Goal: Transaction & Acquisition: Purchase product/service

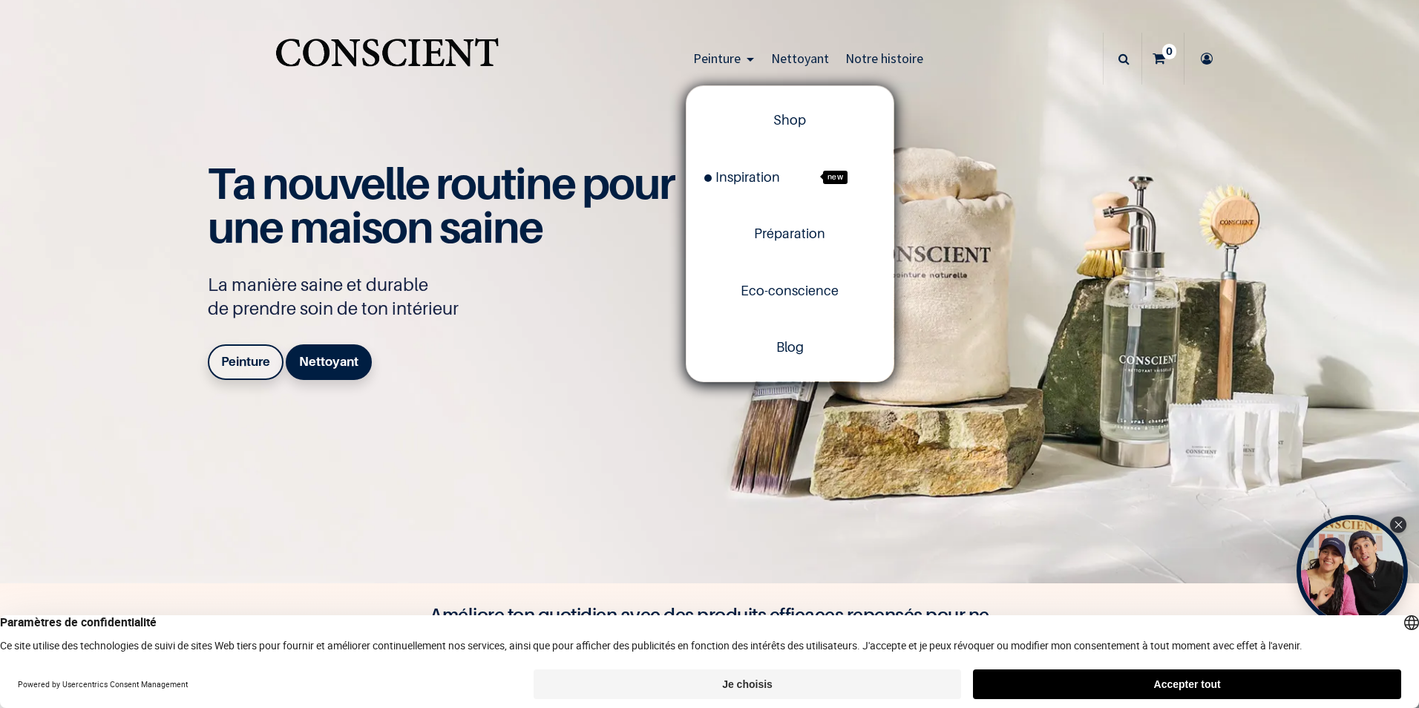
click at [733, 56] on span "Peinture" at bounding box center [717, 58] width 48 height 17
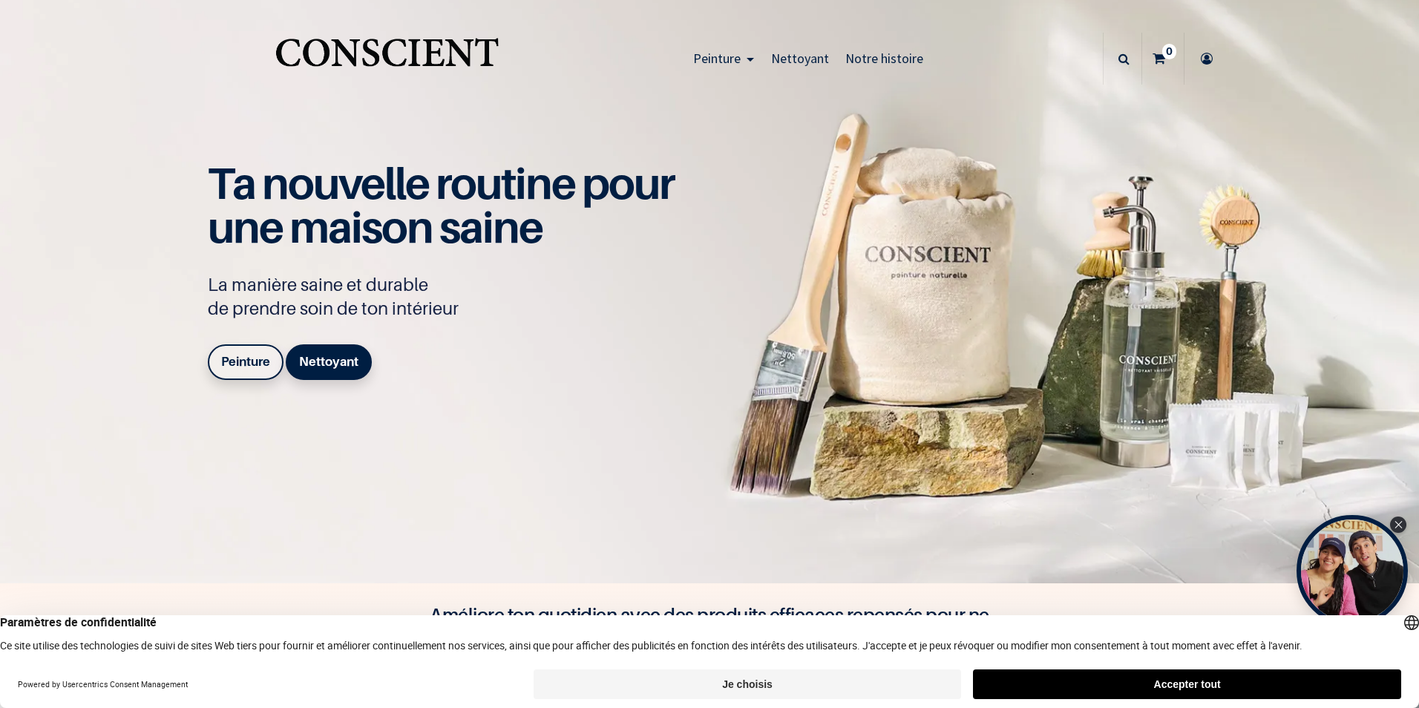
click at [739, 59] on link "Peinture" at bounding box center [724, 59] width 78 height 52
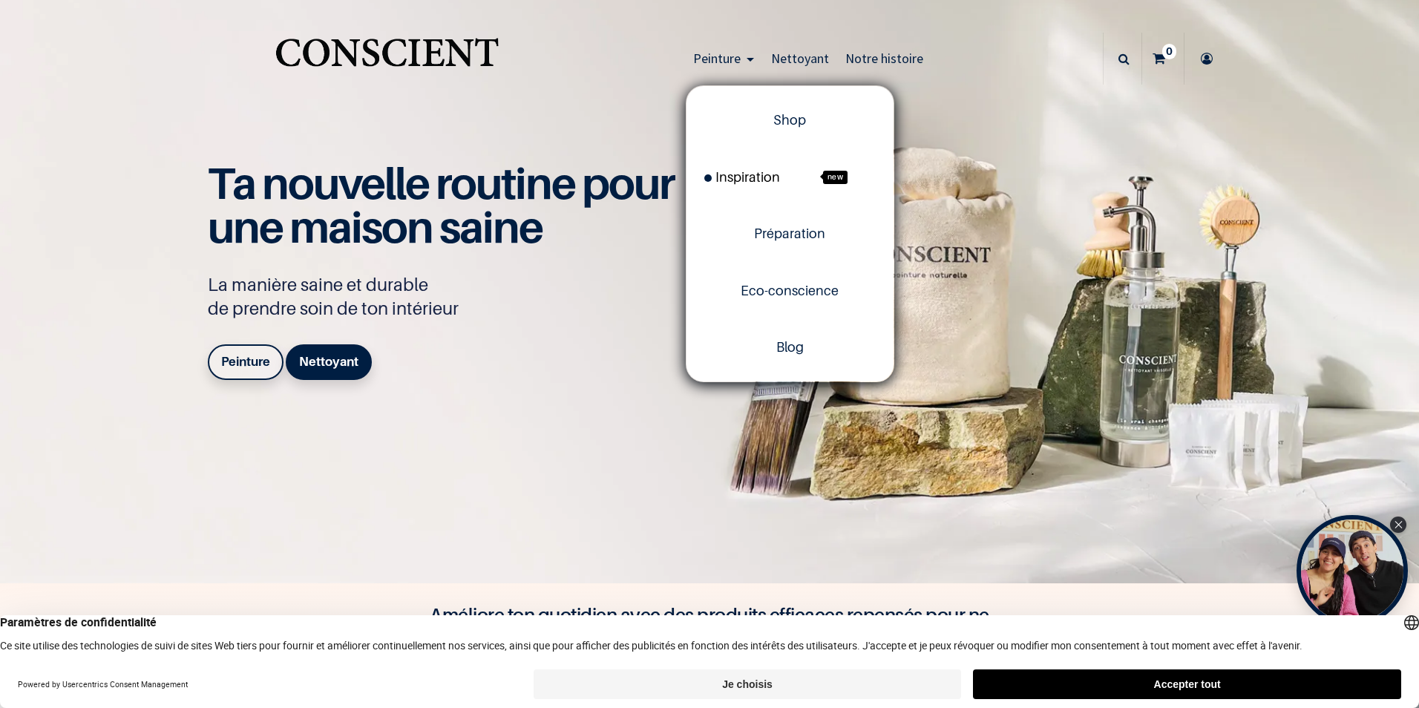
click at [770, 177] on span "Inspiration" at bounding box center [742, 177] width 76 height 16
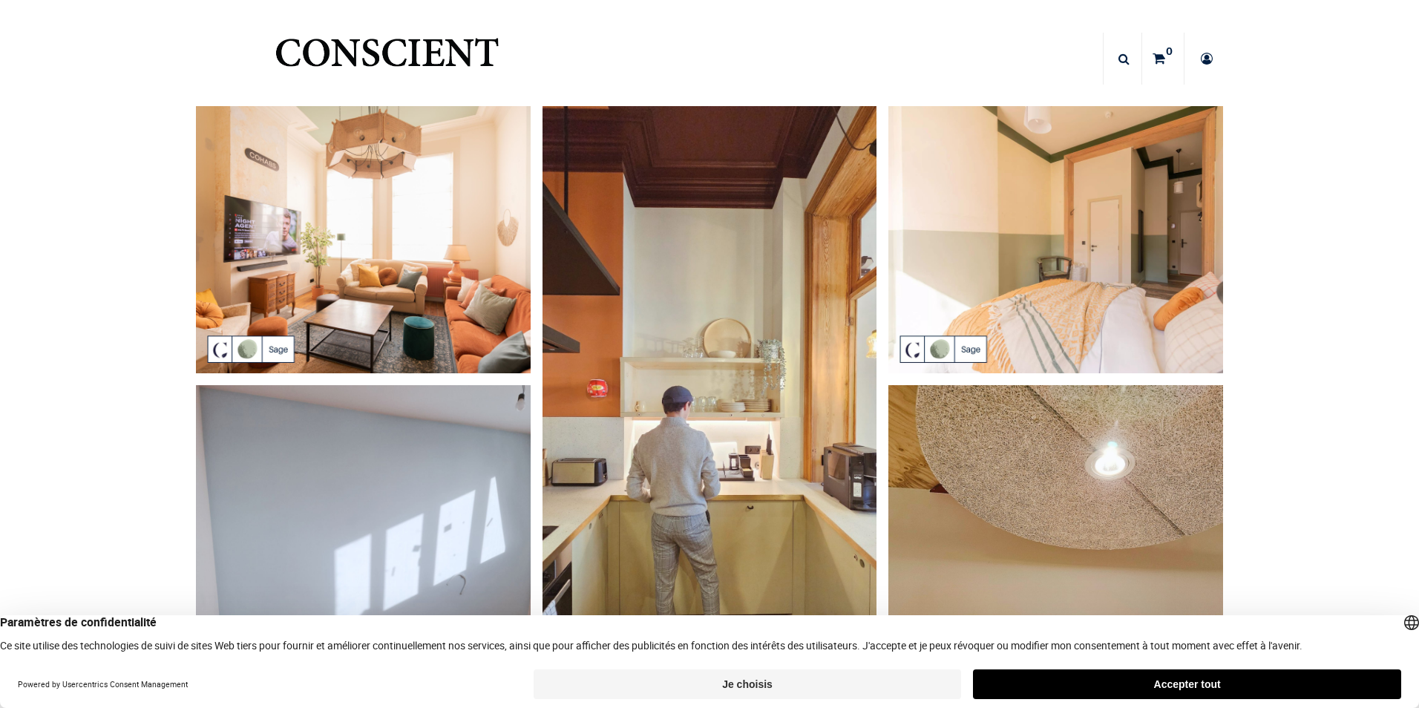
scroll to position [371, 0]
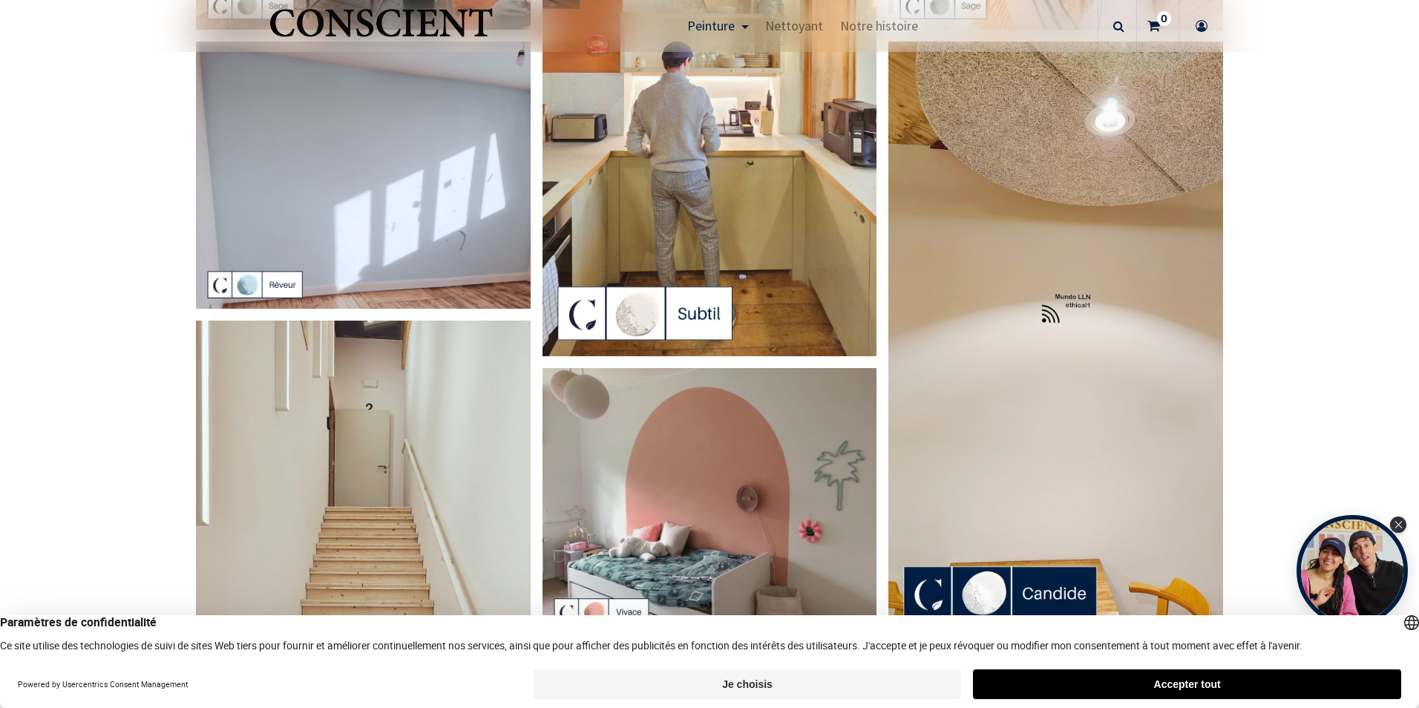
scroll to position [148, 0]
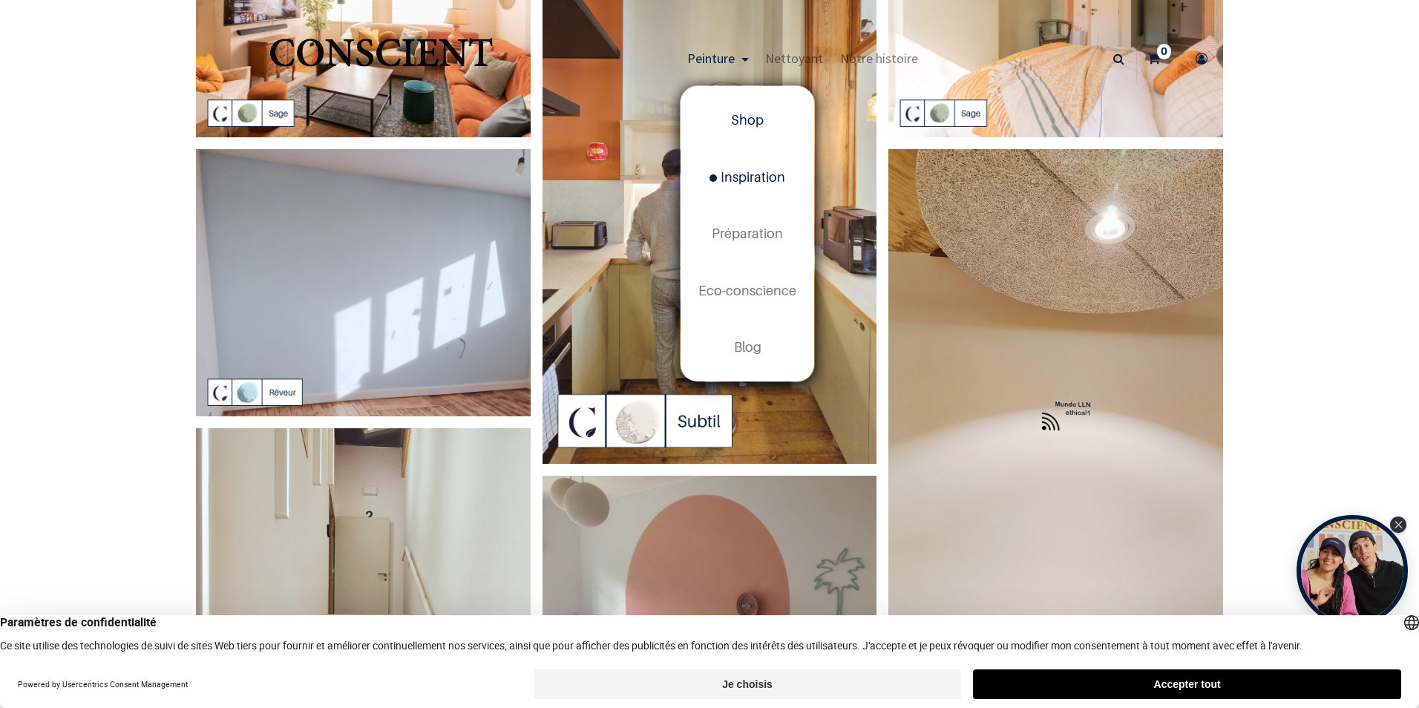
click at [737, 126] on span "Shop" at bounding box center [747, 120] width 33 height 16
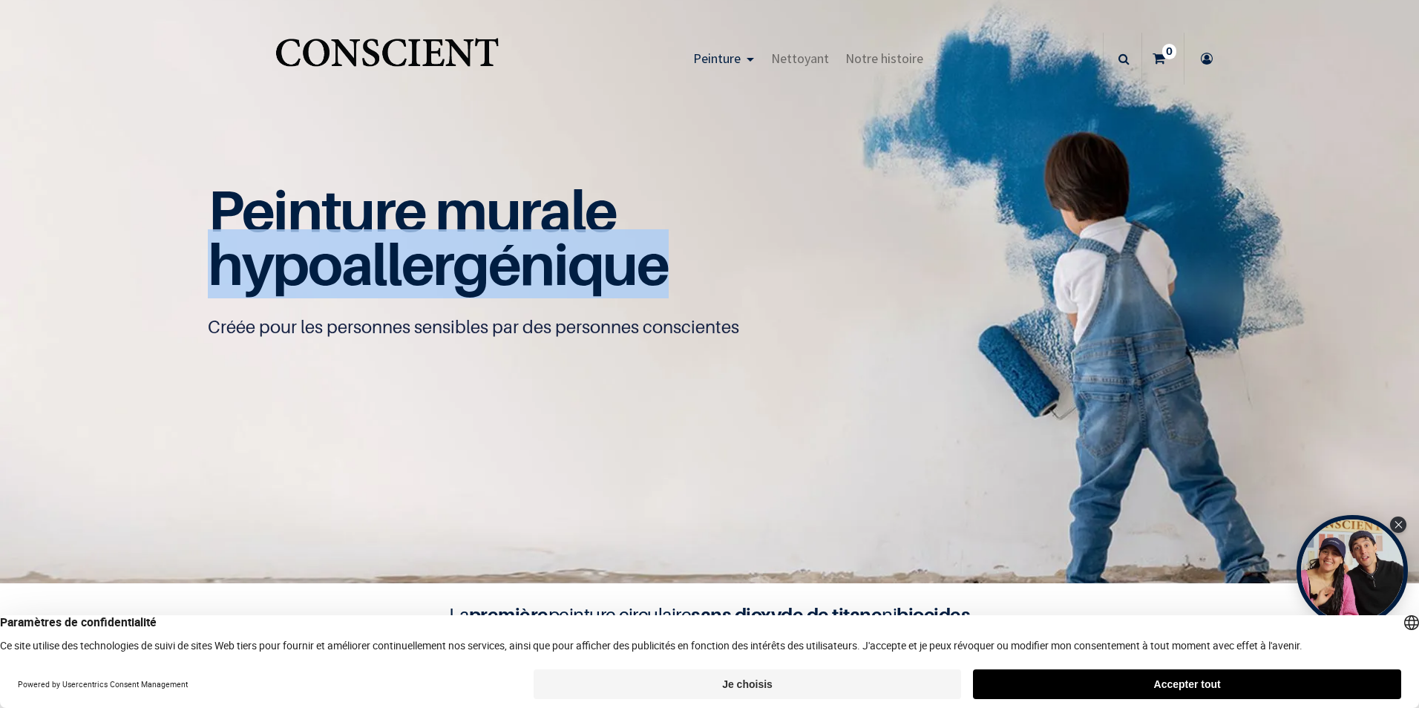
drag, startPoint x: 193, startPoint y: 270, endPoint x: 658, endPoint y: 292, distance: 465.9
click at [658, 292] on div "Peinture murale hypoallergénique Créée pour les personnes sensibles par des per…" at bounding box center [709, 292] width 1039 height 292
copy span "hypoallergénique"
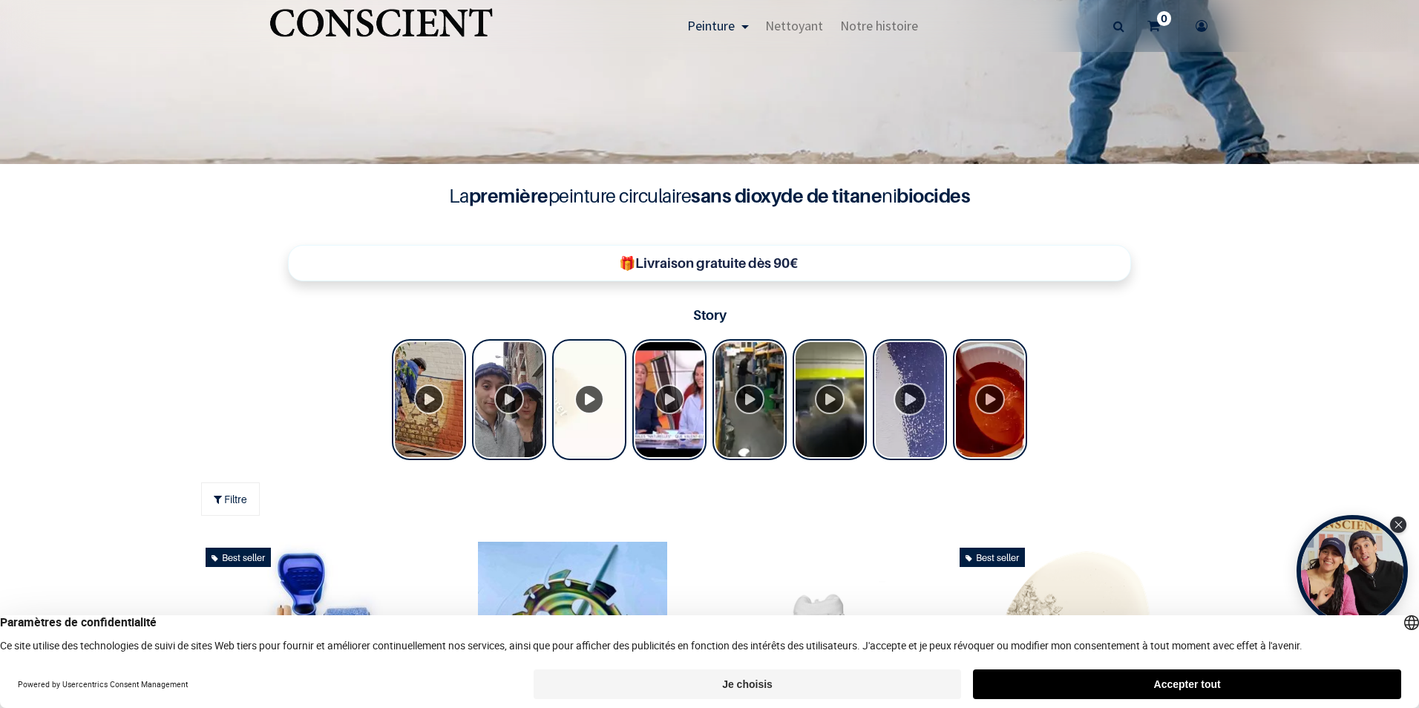
scroll to position [445, 0]
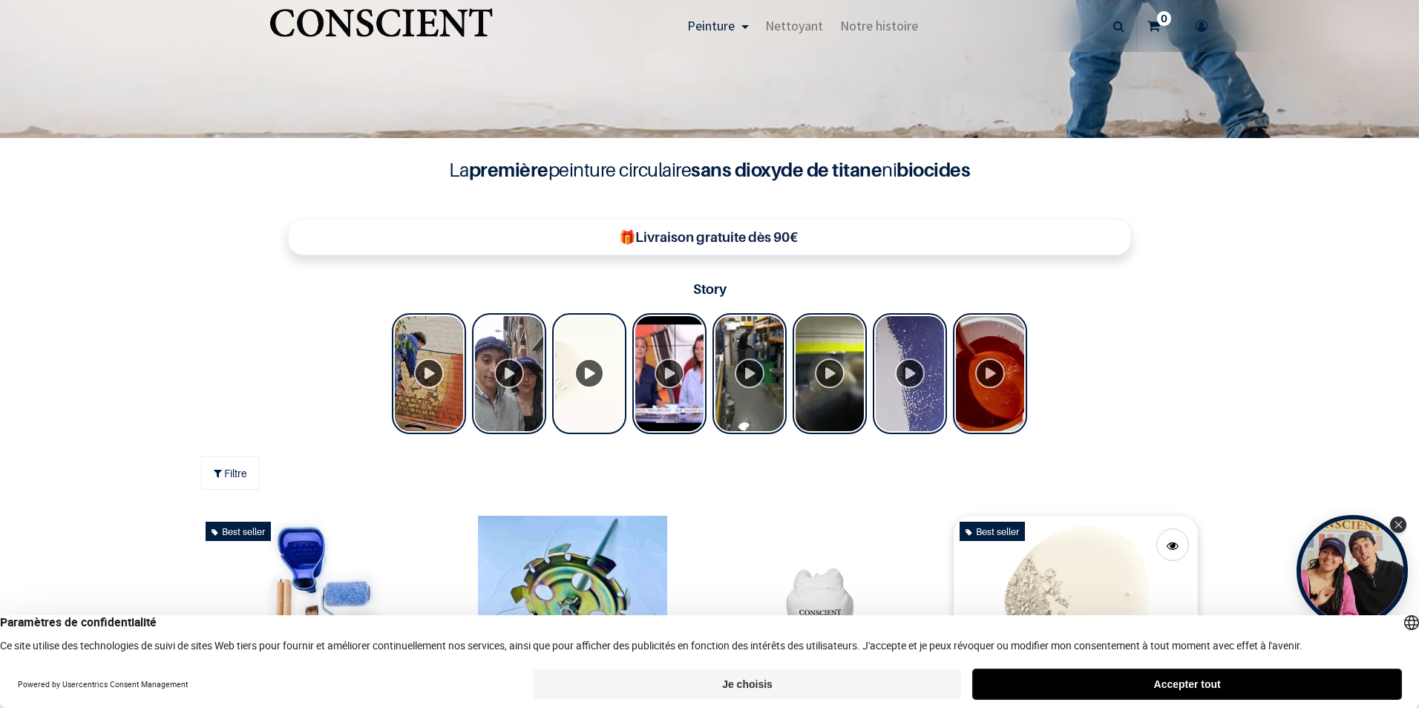
click at [1101, 687] on button "Accepter tout" at bounding box center [1187, 685] width 428 height 30
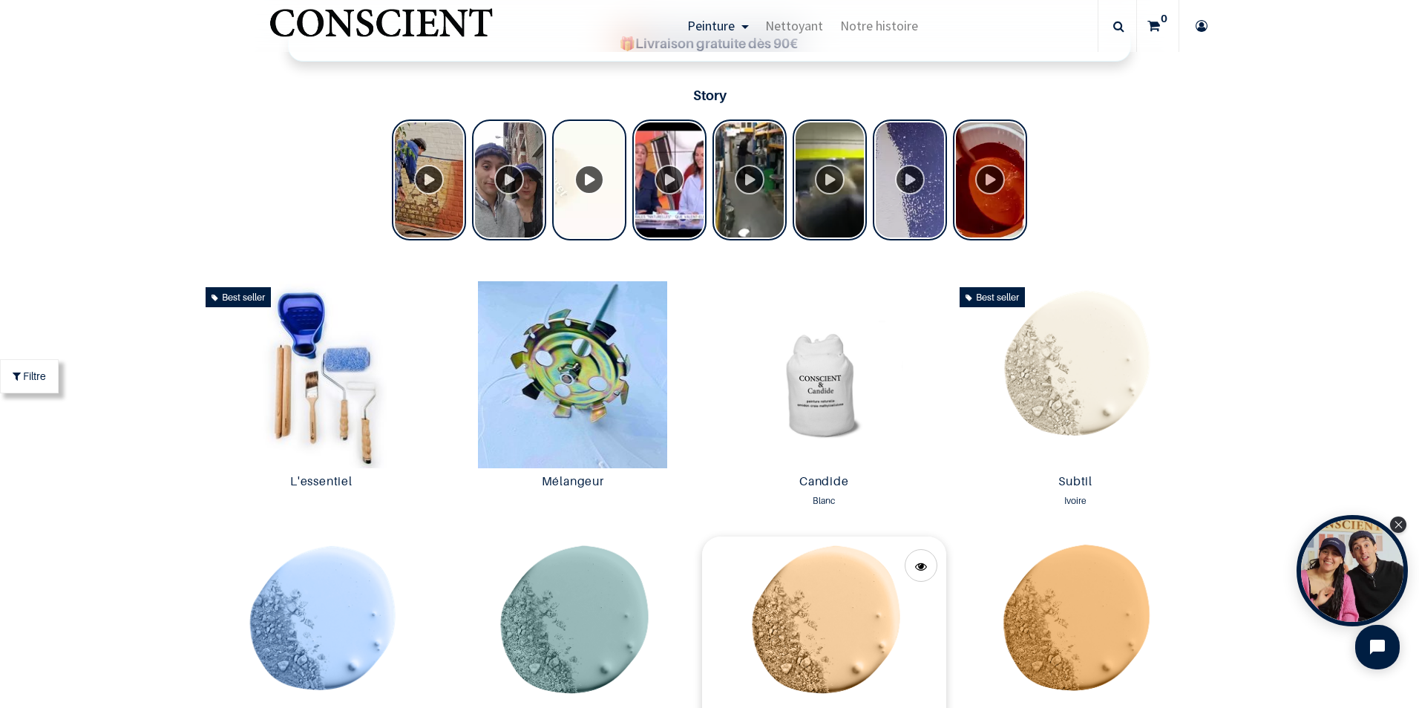
scroll to position [816, 0]
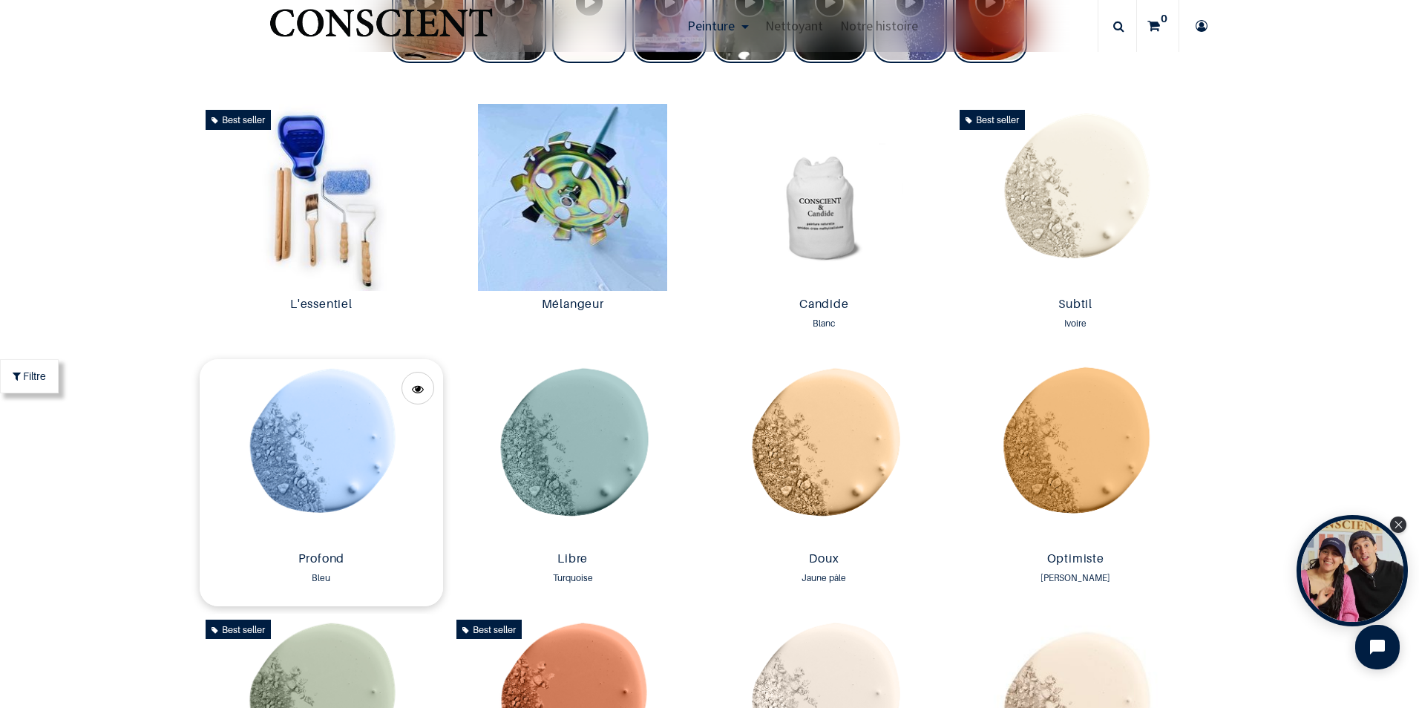
click at [343, 451] on img at bounding box center [322, 452] width 244 height 186
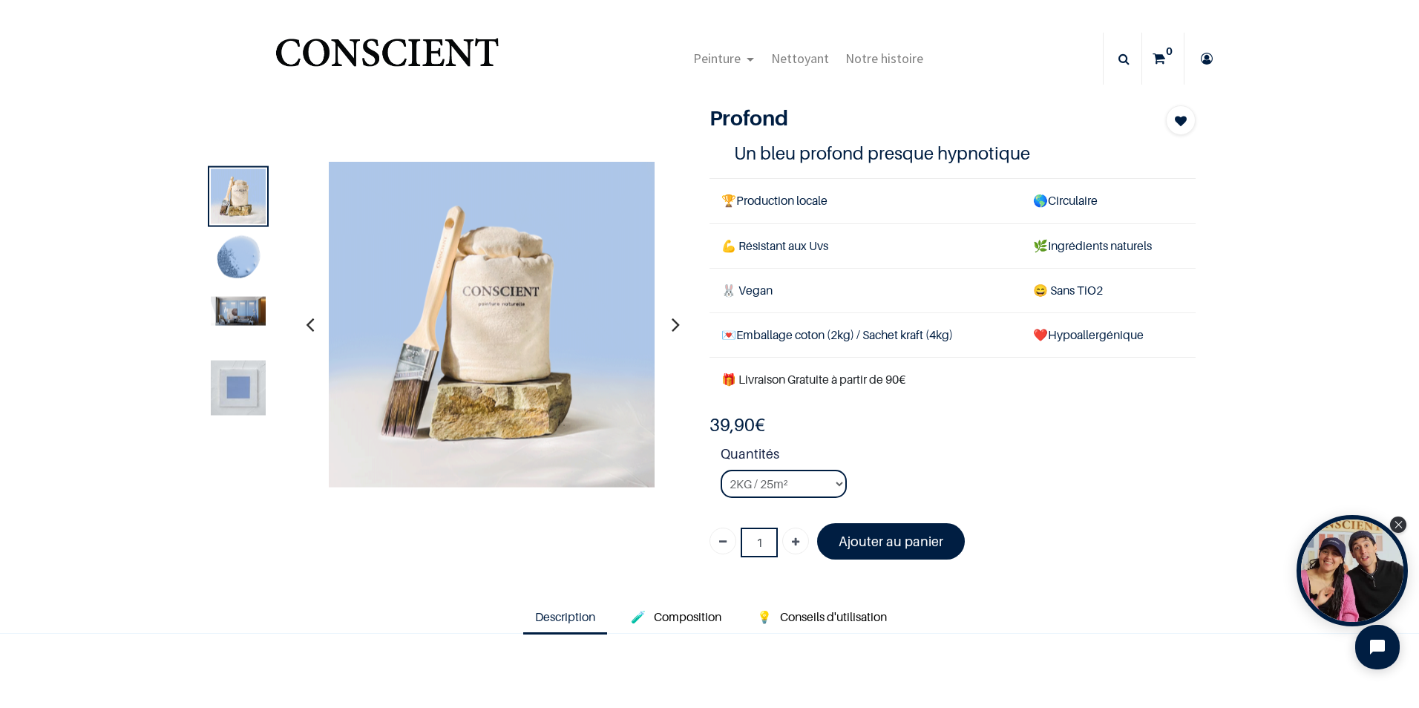
click at [1141, 485] on li "Quantités 2KG / 25m² 4KG / 50m² 8KG / 100m² Testeur" at bounding box center [958, 477] width 475 height 66
click at [817, 478] on select "2KG / 25m² 4KG / 50m² 8KG / 100m² Testeur" at bounding box center [784, 484] width 126 height 28
select select "44"
click at [721, 470] on select "2KG / 25m² 4KG / 50m² 8KG / 100m² Testeur" at bounding box center [784, 484] width 126 height 28
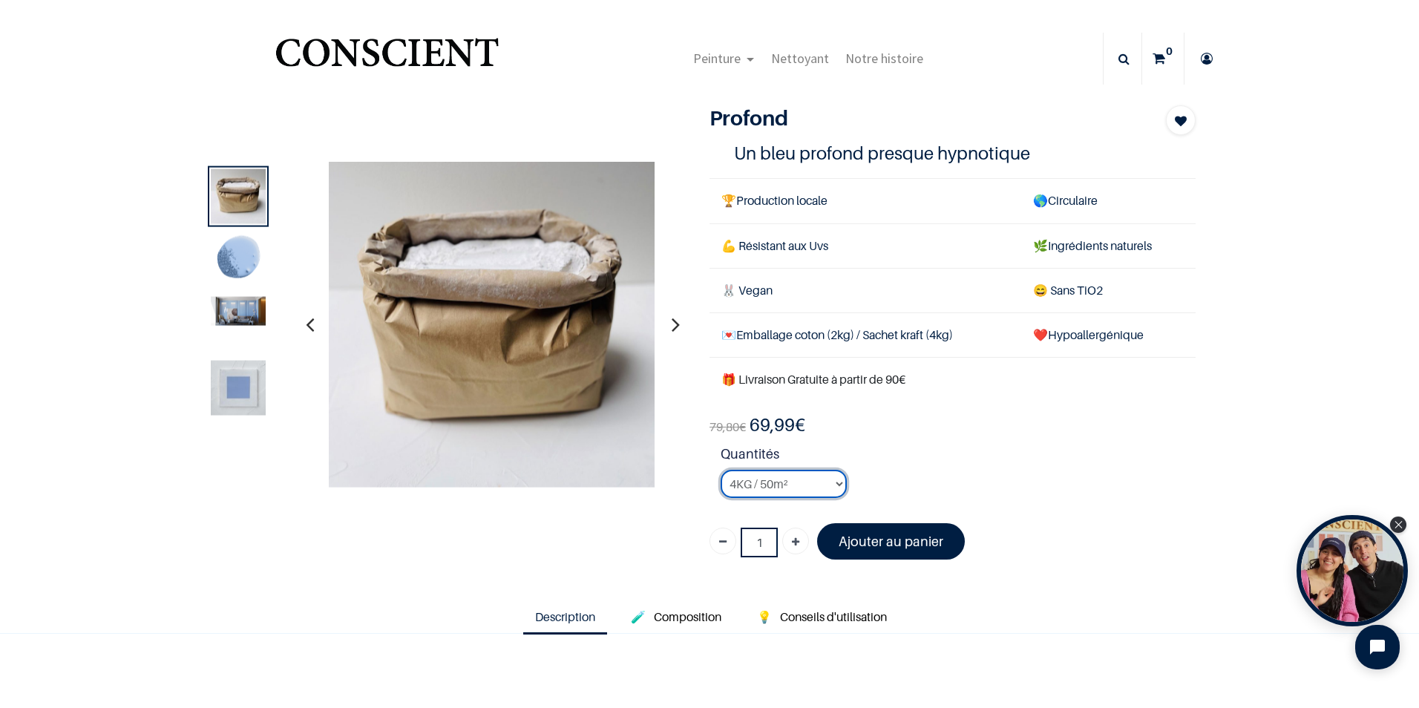
click at [822, 483] on select "2KG / 25m² 4KG / 50m² 8KG / 100m² Testeur" at bounding box center [784, 484] width 126 height 28
click at [721, 470] on select "2KG / 25m² 4KG / 50m² 8KG / 100m² Testeur" at bounding box center [784, 484] width 126 height 28
click at [794, 485] on select "2KG / 25m² 4KG / 50m² 8KG / 100m² Testeur" at bounding box center [784, 484] width 126 height 28
click at [721, 470] on select "2KG / 25m² 4KG / 50m² 8KG / 100m² Testeur" at bounding box center [784, 484] width 126 height 28
click at [925, 537] on font "Ajouter au panier" at bounding box center [891, 542] width 105 height 16
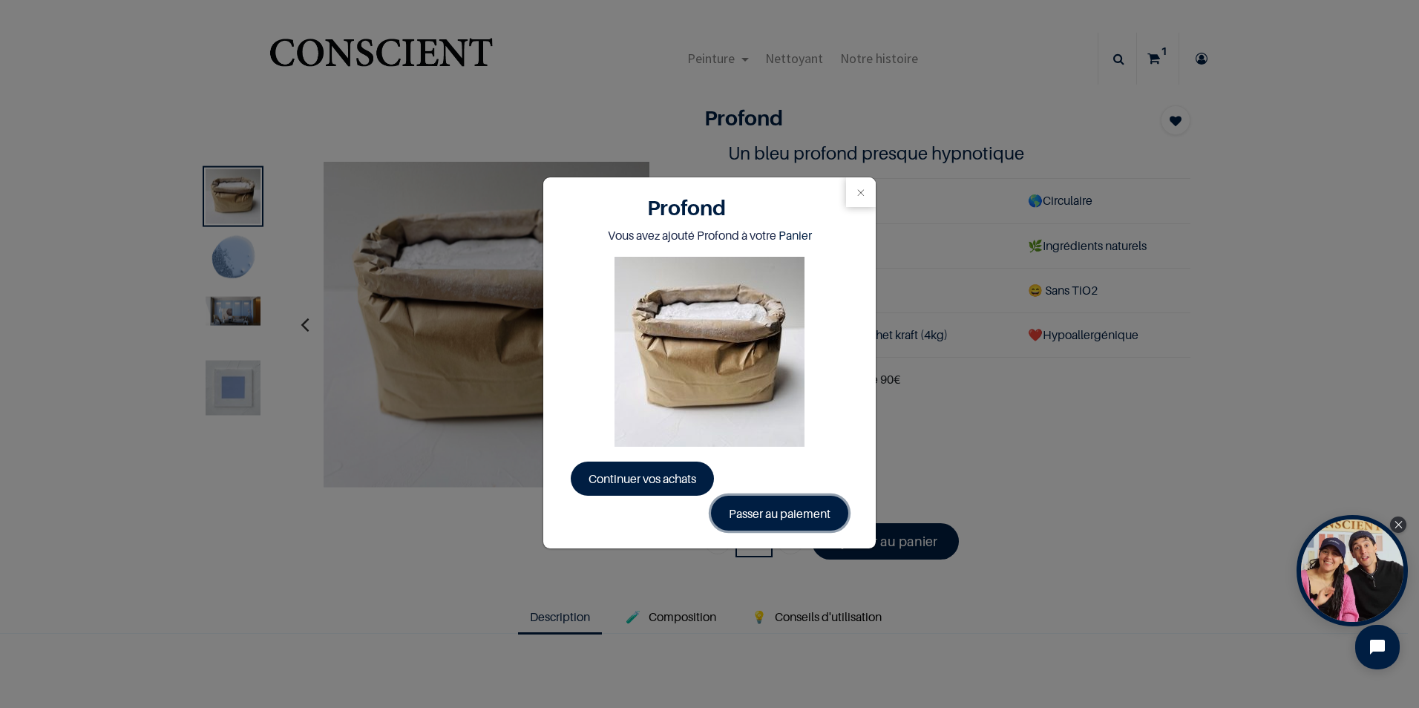
click at [740, 514] on link "Passer au paiement" at bounding box center [779, 513] width 137 height 34
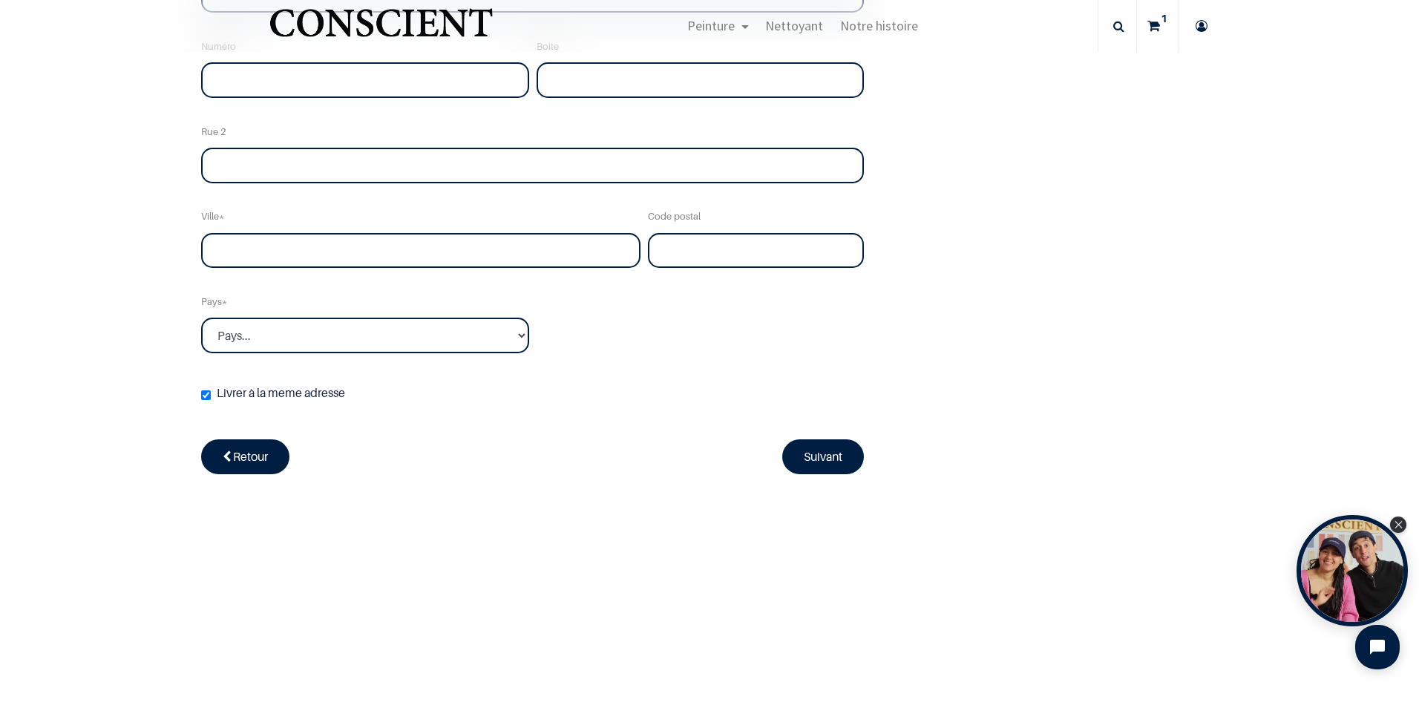
scroll to position [423, 0]
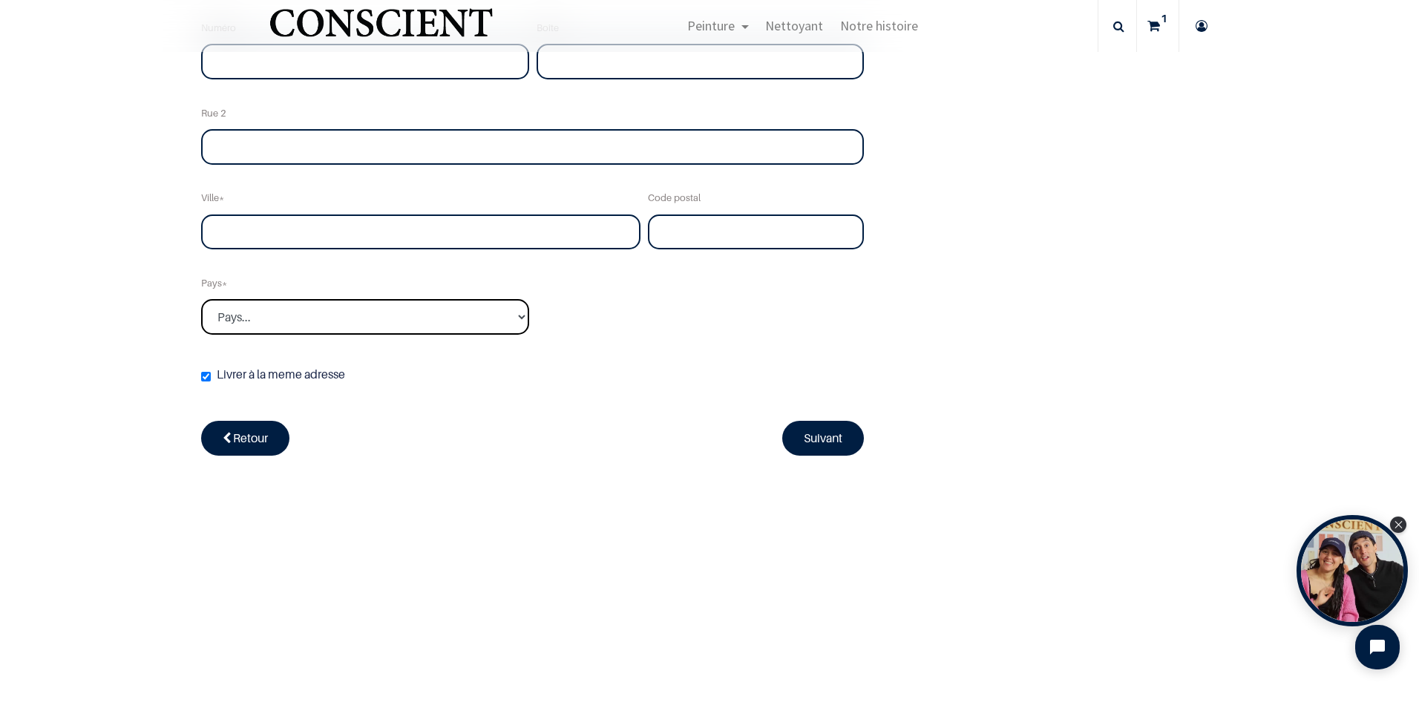
click at [381, 307] on select "Pays... [GEOGRAPHIC_DATA] [GEOGRAPHIC_DATA] [GEOGRAPHIC_DATA] [GEOGRAPHIC_DATA]" at bounding box center [365, 317] width 328 height 36
select select "75"
click at [201, 299] on select "Pays... [GEOGRAPHIC_DATA] [GEOGRAPHIC_DATA] [GEOGRAPHIC_DATA] [GEOGRAPHIC_DATA]" at bounding box center [365, 317] width 328 height 36
click at [493, 521] on div "Vérifier la commande Adresse Confirmer la commande 69,99 0" at bounding box center [709, 50] width 1039 height 946
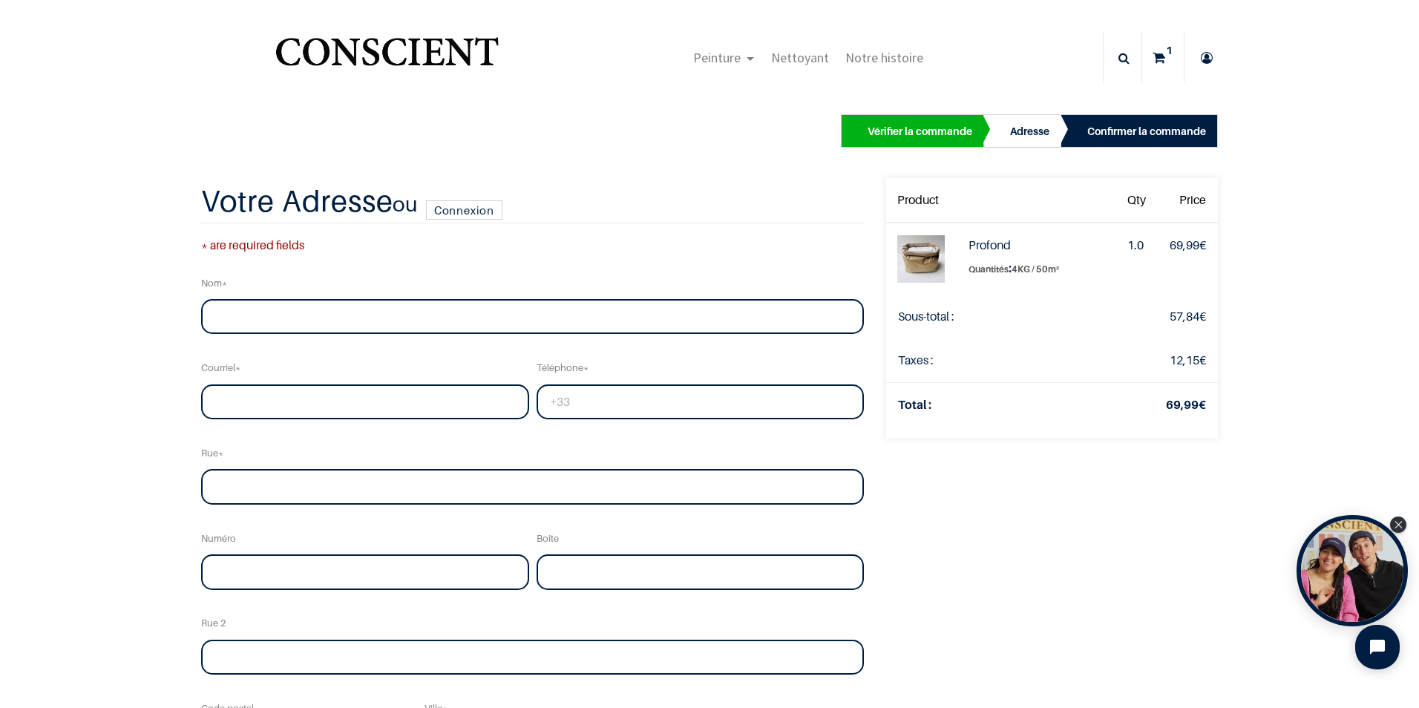
scroll to position [0, 0]
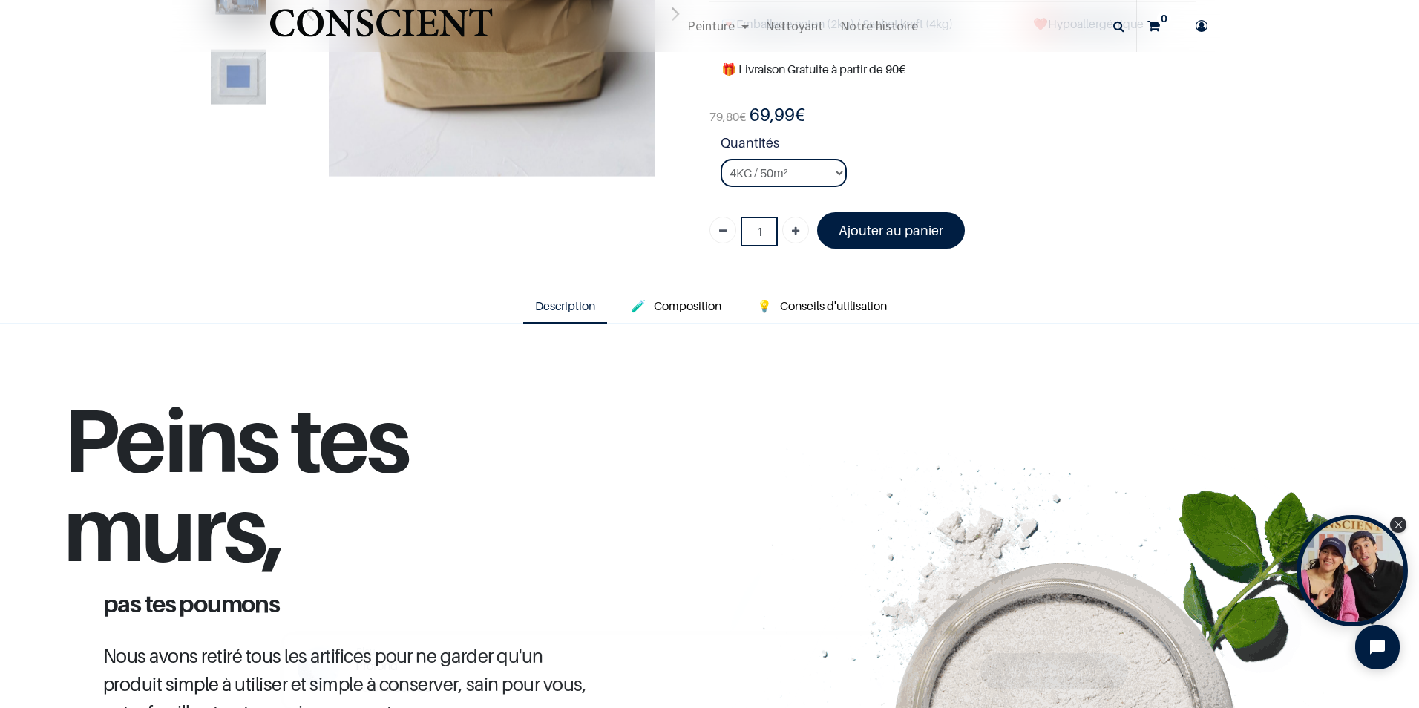
scroll to position [297, 0]
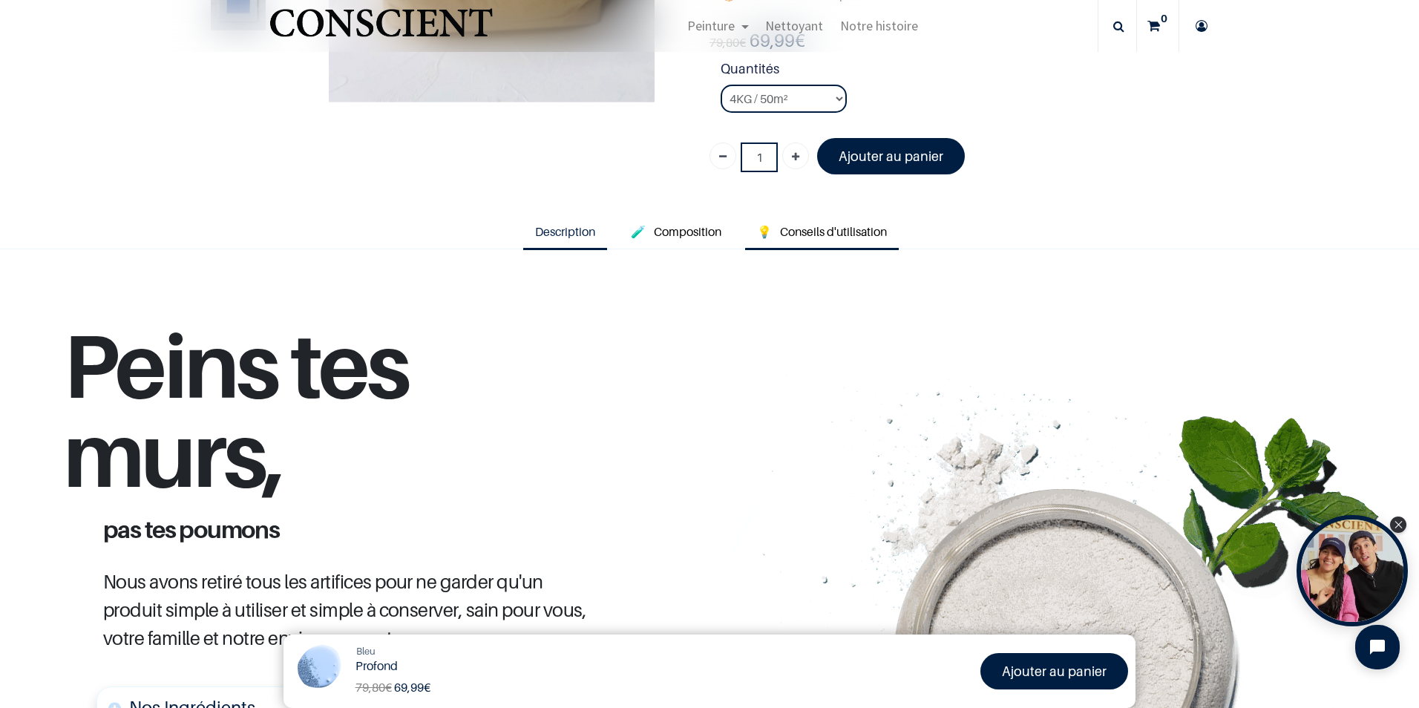
click at [850, 235] on span "Conseils d'utilisation" at bounding box center [833, 231] width 107 height 15
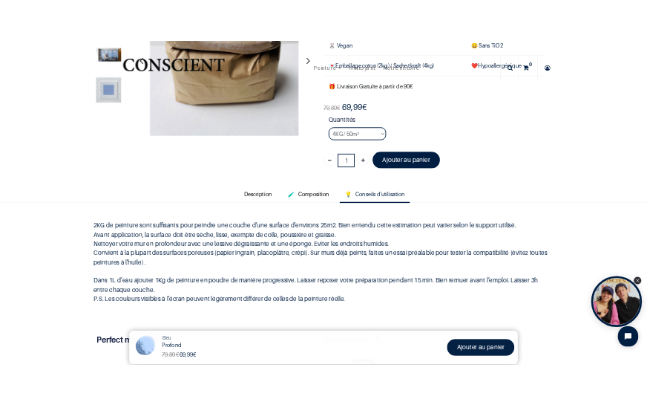
scroll to position [74, 0]
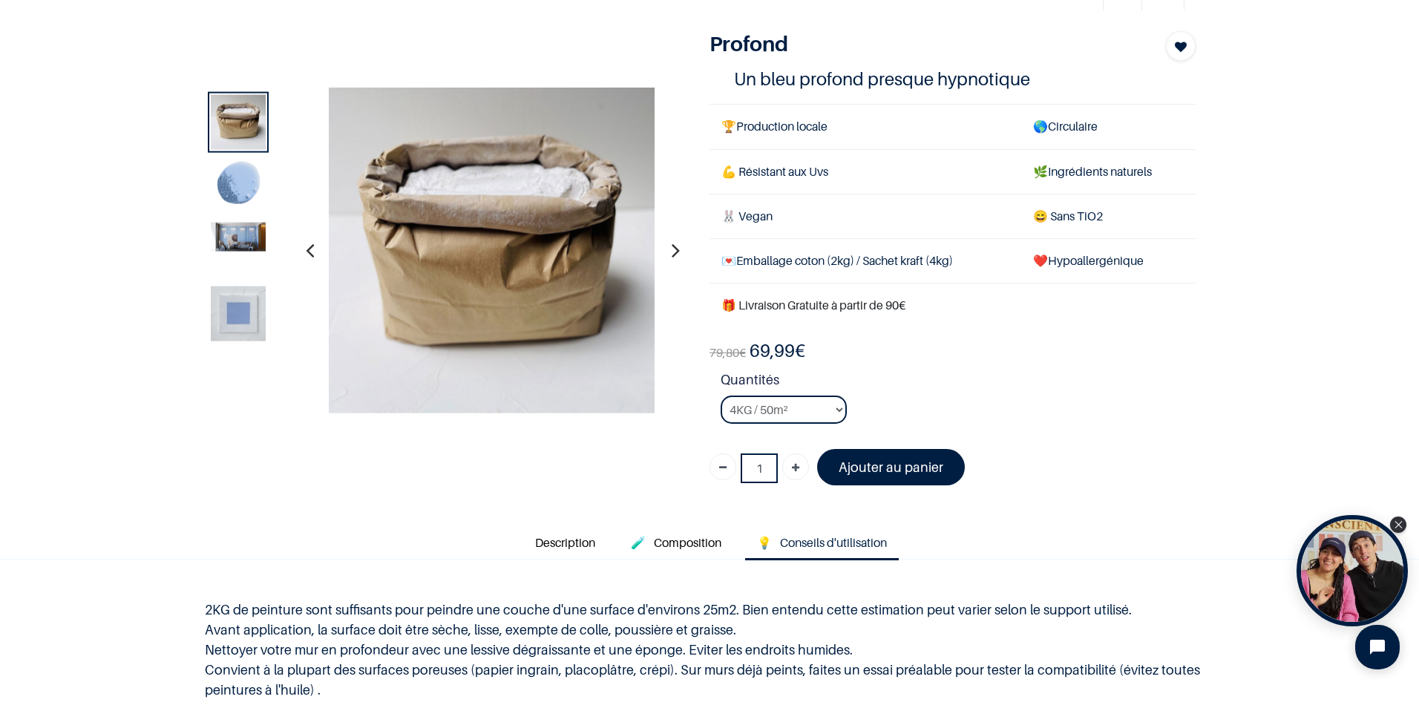
click at [248, 330] on img at bounding box center [238, 313] width 55 height 55
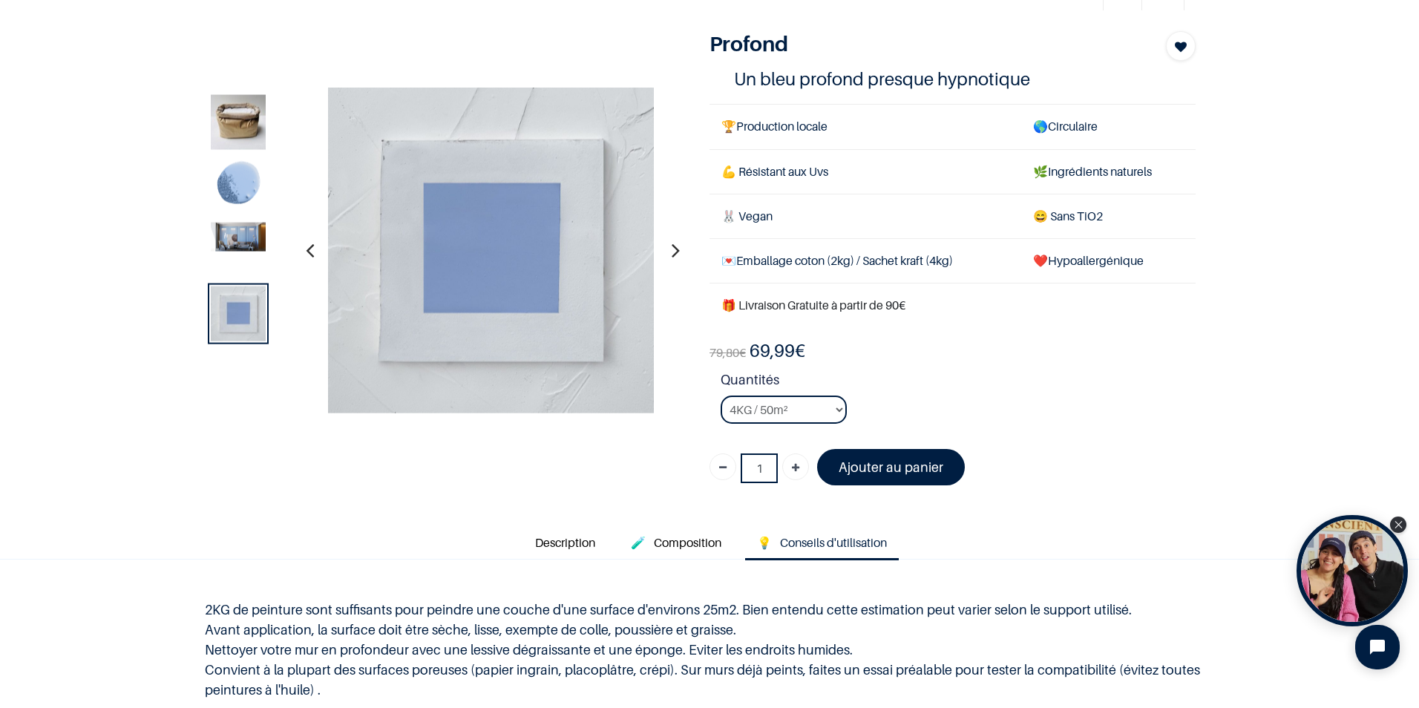
click at [249, 244] on img at bounding box center [238, 236] width 55 height 29
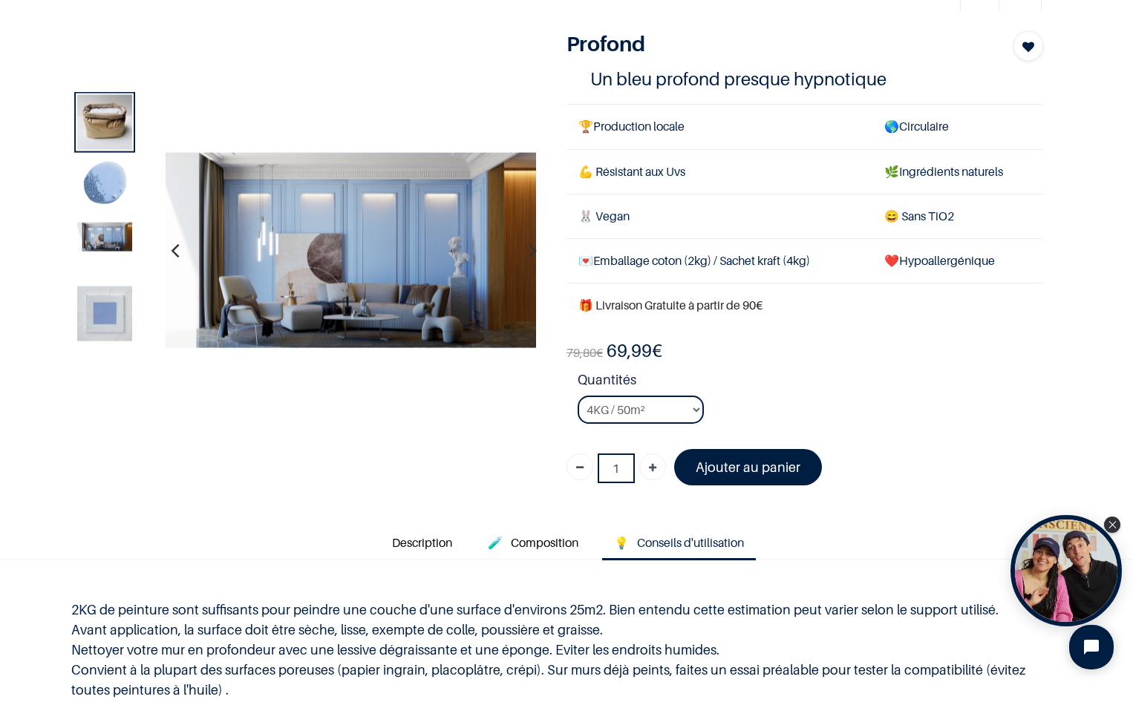
click at [408, 261] on img at bounding box center [351, 249] width 371 height 195
click at [412, 264] on img at bounding box center [351, 249] width 371 height 195
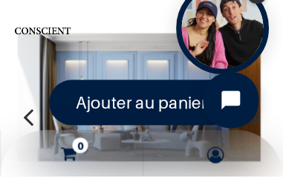
scroll to position [134, 0]
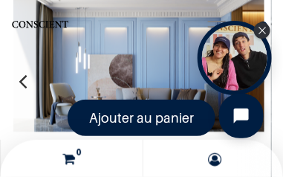
scroll to position [189, 0]
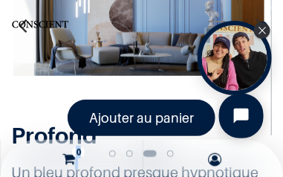
drag, startPoint x: 172, startPoint y: 54, endPoint x: 174, endPoint y: 62, distance: 8.5
click at [174, 62] on div "True Peinture Shop new 0" at bounding box center [141, 88] width 283 height 177
click at [256, 28] on div "Close Tolstoy widget" at bounding box center [262, 30] width 16 height 16
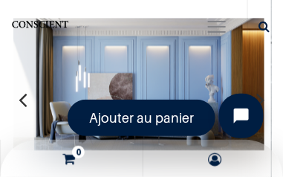
scroll to position [134, 0]
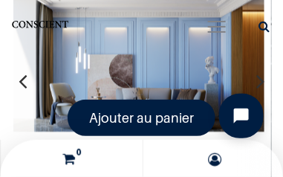
scroll to position [152, 0]
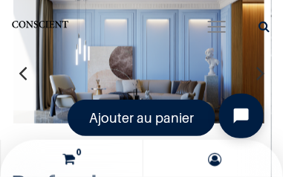
scroll to position [134, 0]
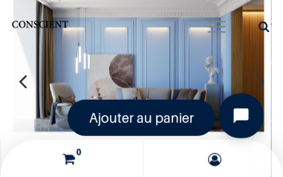
scroll to position [96, 0]
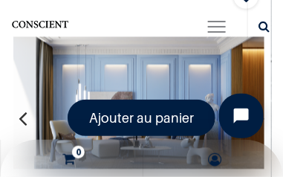
click at [22, 110] on div "Ajouter au panier" at bounding box center [141, 117] width 275 height 36
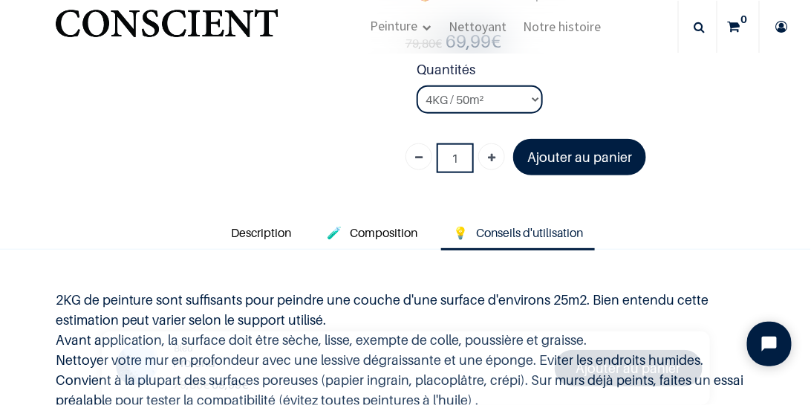
scroll to position [360, 0]
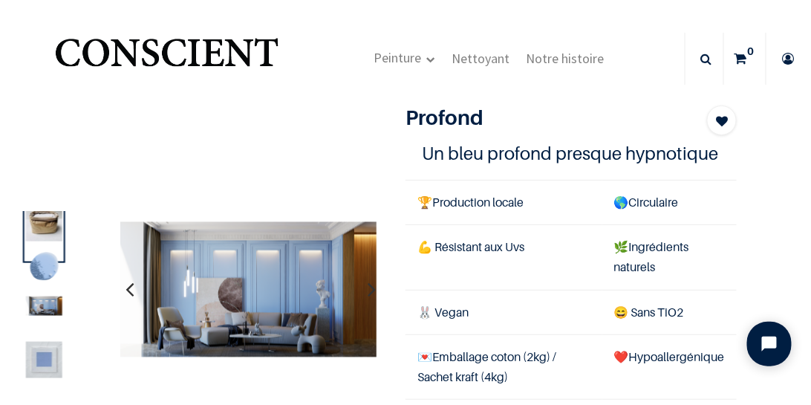
click at [236, 63] on img "Logo of Conscient" at bounding box center [166, 59] width 229 height 59
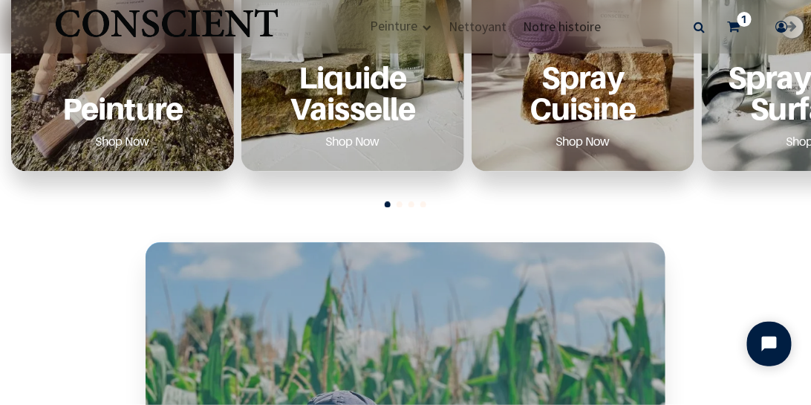
scroll to position [594, 0]
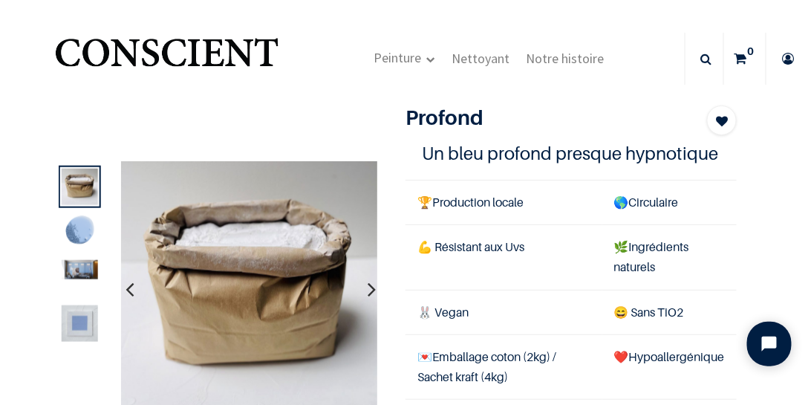
drag, startPoint x: 286, startPoint y: 59, endPoint x: 147, endPoint y: 50, distance: 139.1
click at [147, 50] on div "Peinture Shop Inspiration new Blog" at bounding box center [405, 59] width 811 height 59
